Goal: Information Seeking & Learning: Learn about a topic

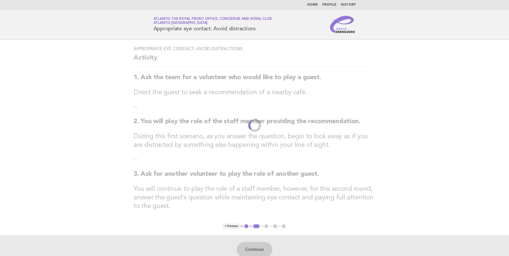
scroll to position [55, 0]
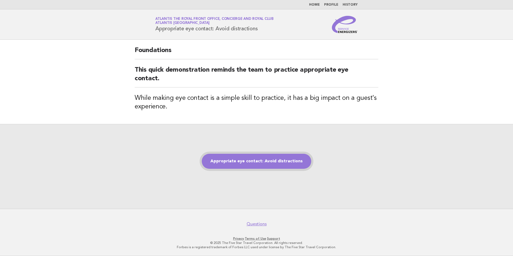
drag, startPoint x: 258, startPoint y: 163, endPoint x: 256, endPoint y: 165, distance: 2.9
click at [258, 163] on link "Appropriate eye contact: Avoid distractions" at bounding box center [256, 161] width 109 height 15
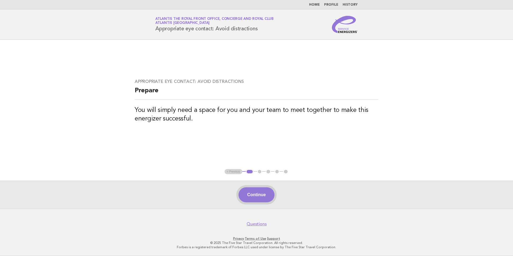
click at [252, 197] on button "Continue" at bounding box center [257, 194] width 36 height 15
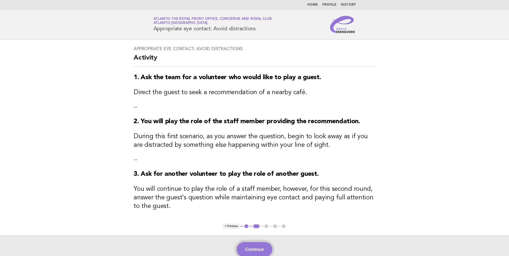
click at [259, 247] on button "Continue" at bounding box center [255, 249] width 36 height 15
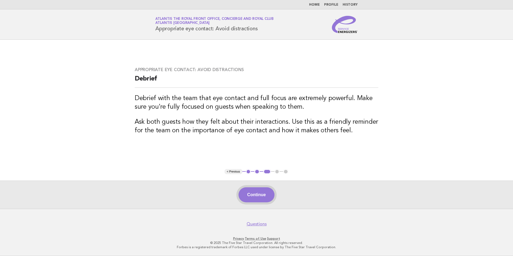
click at [253, 194] on button "Continue" at bounding box center [257, 194] width 36 height 15
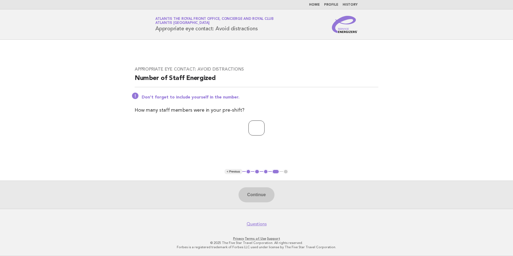
click at [261, 125] on input "number" at bounding box center [256, 127] width 16 height 15
type input "*"
click at [269, 197] on button "Continue" at bounding box center [257, 194] width 36 height 15
